Goal: Find specific page/section: Find specific page/section

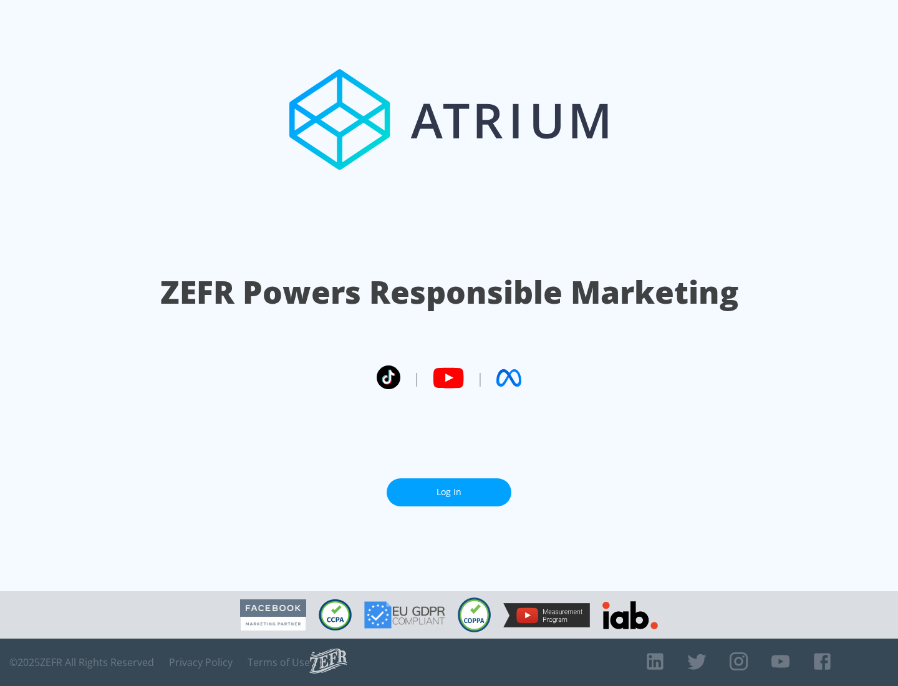
click at [449, 492] on link "Log In" at bounding box center [448, 492] width 125 height 28
